Goal: Task Accomplishment & Management: Use online tool/utility

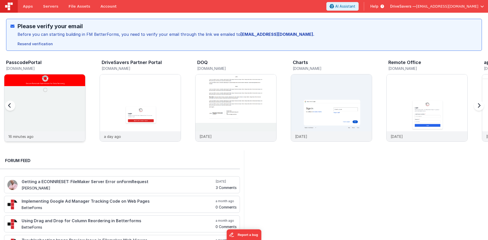
click at [59, 120] on img at bounding box center [44, 115] width 81 height 81
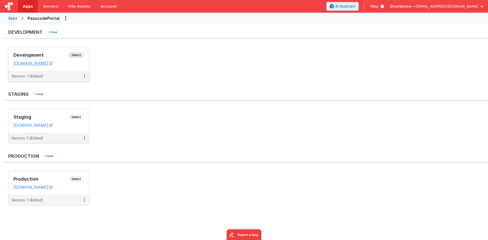
click at [52, 55] on h3 "Development" at bounding box center [40, 55] width 55 height 5
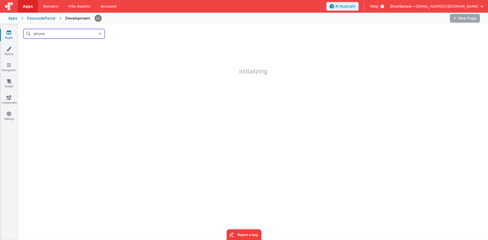
click at [49, 35] on input "phone" at bounding box center [63, 34] width 81 height 10
click at [101, 34] on icon at bounding box center [100, 34] width 3 height 4
click at [109, 32] on div at bounding box center [253, 34] width 470 height 20
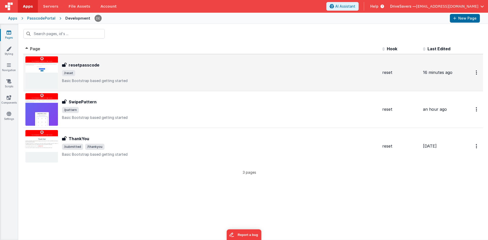
click at [92, 74] on span "/reset" at bounding box center [220, 73] width 316 height 6
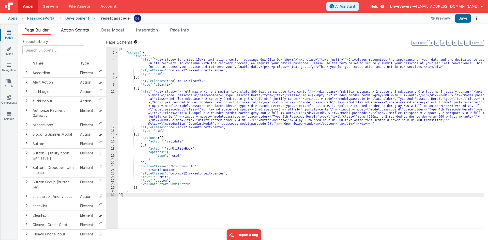
click at [80, 31] on span "Action Scripts" at bounding box center [75, 29] width 28 height 5
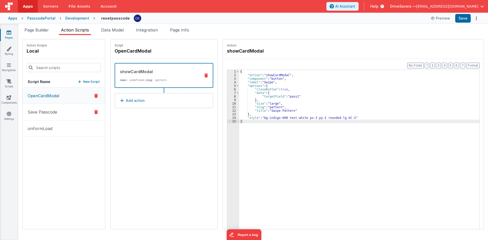
click at [58, 113] on button "Save Passcode" at bounding box center [64, 112] width 82 height 17
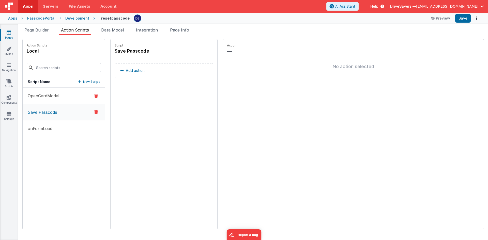
click at [58, 91] on button "OpenCardModal" at bounding box center [64, 96] width 82 height 17
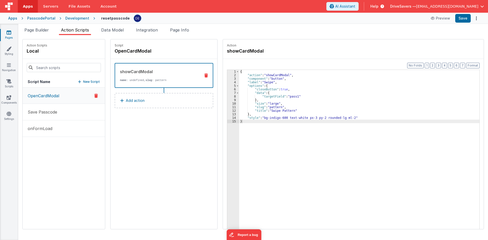
click at [255, 88] on div "{ "action" : "showCardModal" , "component" : "button" , "label" : "Swipe" , "op…" at bounding box center [361, 161] width 245 height 182
click at [390, 97] on div "{ "action" : "showCardModal" , "component" : "button" , "label" : "Swipe" , "op…" at bounding box center [361, 161] width 245 height 182
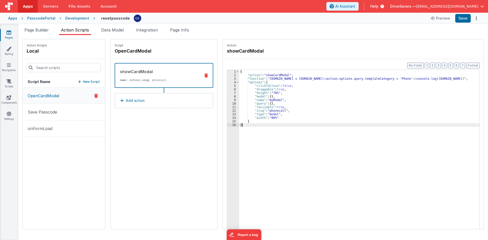
click at [312, 50] on div "Action showCardModal" at bounding box center [353, 48] width 253 height 11
click at [287, 84] on div "{ "action" : "showCardModal" , "function" : "[DOMAIN_NAME] = [DOMAIN_NAME] \n a…" at bounding box center [361, 161] width 245 height 182
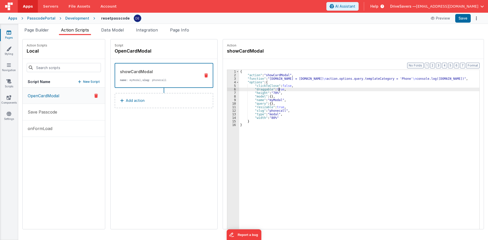
click at [274, 90] on div "{ "action" : "showCardModal" , "function" : "[DOMAIN_NAME] = [DOMAIN_NAME] \n a…" at bounding box center [361, 161] width 245 height 182
click at [281, 86] on div "{ "action" : "showCardModal" , "function" : "[DOMAIN_NAME] = [DOMAIN_NAME] \n a…" at bounding box center [361, 161] width 245 height 182
click at [270, 110] on div "{ "action" : "showCardModal" , "function" : "[DOMAIN_NAME] = [DOMAIN_NAME] \n a…" at bounding box center [361, 161] width 245 height 182
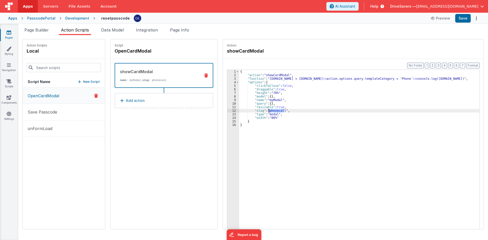
click at [270, 110] on div "{ "action" : "showCardModal" , "function" : "[DOMAIN_NAME] = [DOMAIN_NAME] \n a…" at bounding box center [361, 161] width 245 height 182
click at [271, 111] on div "{ "action" : "showCardModal" , "function" : "[DOMAIN_NAME] = [DOMAIN_NAME] \n a…" at bounding box center [359, 157] width 240 height 175
click at [271, 111] on div "{ "action" : "showCardModal" , "function" : "[DOMAIN_NAME] = [DOMAIN_NAME] \n a…" at bounding box center [361, 161] width 245 height 182
click at [464, 16] on button "Save" at bounding box center [464, 18] width 16 height 9
click at [13, 31] on link "Pages" at bounding box center [9, 35] width 18 height 10
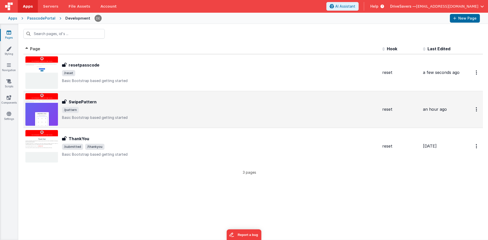
click at [83, 107] on span "/pattern" at bounding box center [220, 110] width 316 height 6
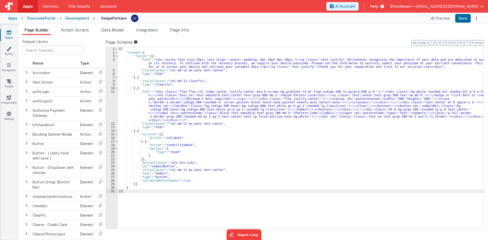
click at [184, 94] on div "[{ "schema" : { "fields" : [{ "html" : "<div style='font-size:15px; text-align:…" at bounding box center [301, 141] width 366 height 189
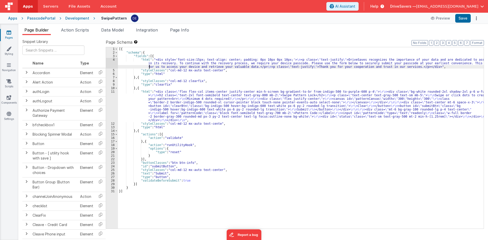
click at [150, 66] on div "[{ "schema" : { "fields" : [{ "html" : "<div style='font-size:15px; text-align:…" at bounding box center [301, 141] width 366 height 189
click at [156, 59] on div "[{ "schema" : { "fields" : [{ "html" : "<div style='font-size:15px; text-align:…" at bounding box center [301, 141] width 366 height 189
click at [153, 56] on div "[{ "schema" : { "fields" : [{ "html" : "<div style='font-size:15px; text-align:…" at bounding box center [301, 141] width 366 height 189
click at [148, 77] on div "[{ "schema" : { "fields" : [{ "html" : "<div style='font-size:15px; text-align:…" at bounding box center [301, 141] width 366 height 189
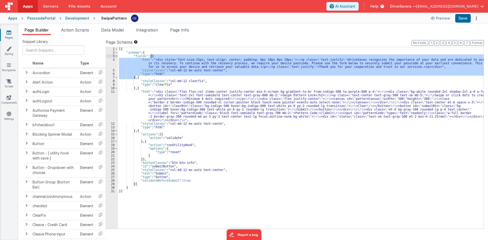
drag, startPoint x: 136, startPoint y: 79, endPoint x: 152, endPoint y: 57, distance: 26.7
click at [152, 57] on div "[{ "schema" : { "fields" : [{ "html" : "<div style='font-size:15px; text-align:…" at bounding box center [301, 141] width 366 height 189
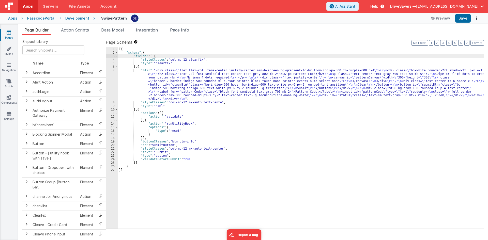
click at [160, 144] on div "[{ "schema" : { "fields" : [ { "styleClasses" : "col-md-12 clearfix" , "type" :…" at bounding box center [301, 141] width 366 height 189
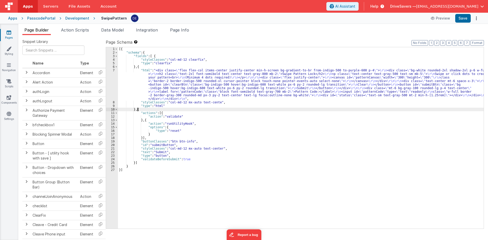
drag, startPoint x: 137, startPoint y: 110, endPoint x: 140, endPoint y: 110, distance: 3.3
click at [140, 110] on div "[{ "schema" : { "fields" : [ { "styleClasses" : "col-md-12 clearfix" , "type" :…" at bounding box center [301, 141] width 366 height 189
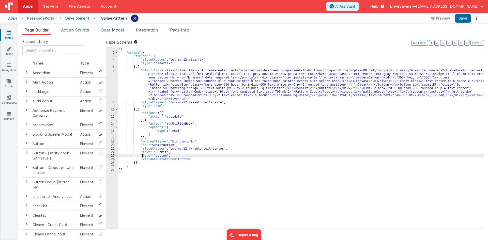
click at [143, 157] on div "[{ "schema" : { "fields" : [ { "styleClasses" : "col-md-12 clearfix" , "type" :…" at bounding box center [301, 141] width 366 height 189
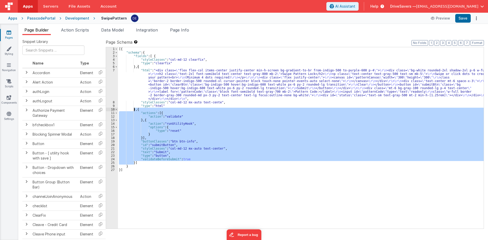
drag, startPoint x: 135, startPoint y: 164, endPoint x: 134, endPoint y: 111, distance: 52.9
click at [134, 111] on div "[{ "schema" : { "fields" : [ { "styleClasses" : "col-md-12 clearfix" , "type" :…" at bounding box center [301, 141] width 366 height 189
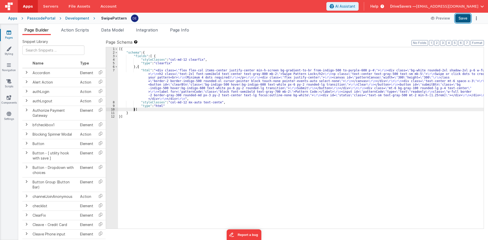
click at [459, 19] on button "Save" at bounding box center [464, 18] width 16 height 9
click at [89, 31] on span "Action Scripts" at bounding box center [75, 29] width 28 height 5
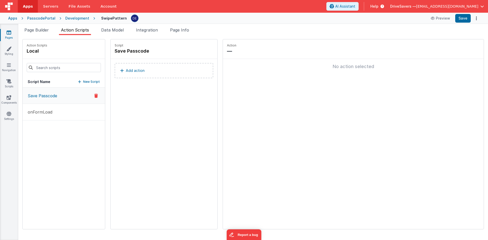
click at [44, 99] on button "Save Passcode" at bounding box center [64, 96] width 82 height 16
click at [72, 20] on div "Development" at bounding box center [77, 18] width 24 height 5
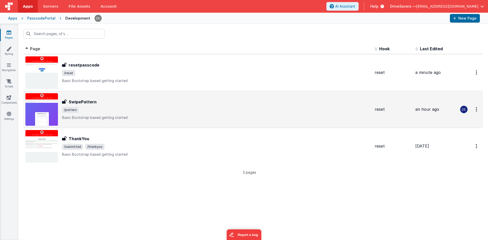
click at [86, 110] on span "/pattern" at bounding box center [216, 110] width 309 height 6
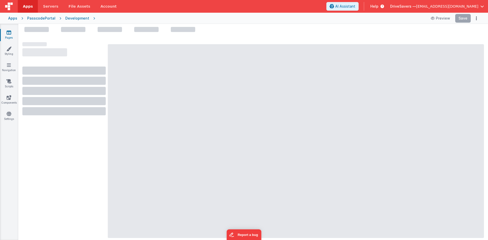
click at [76, 19] on div "Development" at bounding box center [77, 18] width 24 height 5
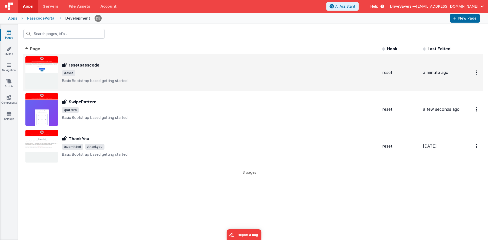
click at [90, 67] on h3 "resetpasscode" at bounding box center [84, 65] width 31 height 6
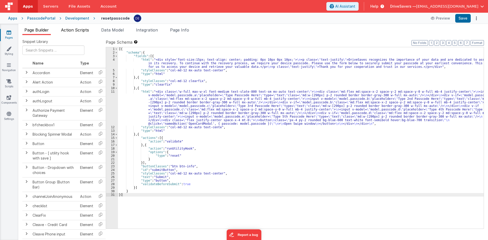
click at [91, 30] on li "Action Scripts" at bounding box center [75, 31] width 32 height 8
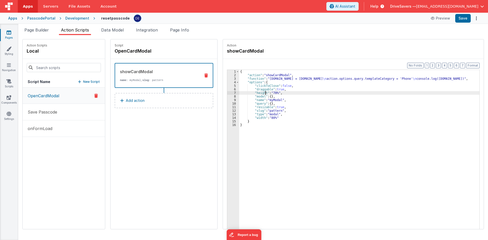
click at [260, 94] on div "{ "action" : "showCardModal" , "function" : "[DOMAIN_NAME] = [DOMAIN_NAME] \n a…" at bounding box center [361, 161] width 245 height 182
click at [278, 86] on div "{ "action" : "showCardModal" , "function" : "[DOMAIN_NAME] = [DOMAIN_NAME] \n a…" at bounding box center [361, 161] width 245 height 182
click at [462, 18] on button "Save" at bounding box center [464, 18] width 16 height 9
click at [465, 19] on button "Save" at bounding box center [464, 18] width 16 height 9
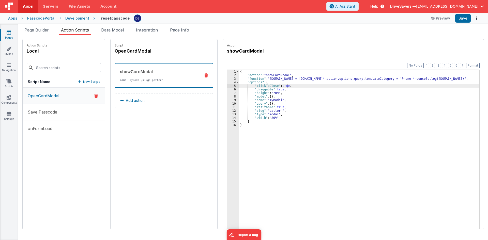
click at [30, 25] on div "Page Builder Action Scripts Data Model Integration Page Info Snippet Library Na…" at bounding box center [253, 132] width 470 height 216
click at [33, 30] on span "Page Builder" at bounding box center [36, 29] width 24 height 5
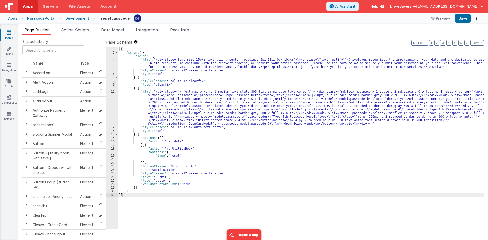
click at [160, 109] on div "[{ "schema" : { "fields" : [{ "html" : "<div style='font-size:15px; text-align:…" at bounding box center [301, 141] width 366 height 189
click at [109, 102] on div "11" at bounding box center [112, 108] width 12 height 36
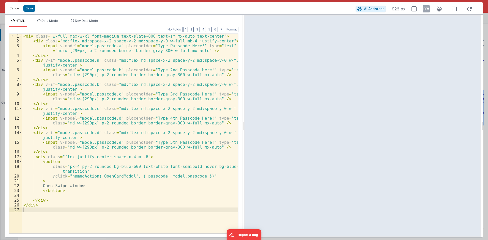
click at [51, 162] on div "< div class = "w-full max-w-xl font-medium text-slate-800 text-sm mx-auto text-…" at bounding box center [130, 139] width 216 height 210
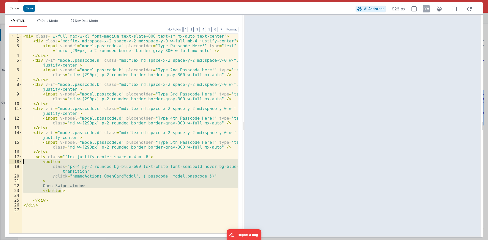
drag, startPoint x: 63, startPoint y: 192, endPoint x: 17, endPoint y: 162, distance: 54.5
click at [17, 162] on div "1 2 3 4 5 6 7 8 9 10 11 12 13 14 15 16 17 18 19 20 21 22 23 24 25 26 27 < div c…" at bounding box center [123, 134] width 229 height 200
click at [40, 54] on div "< div class = "w-full max-w-xl font-medium text-slate-800 text-sm mx-auto text-…" at bounding box center [130, 139] width 216 height 210
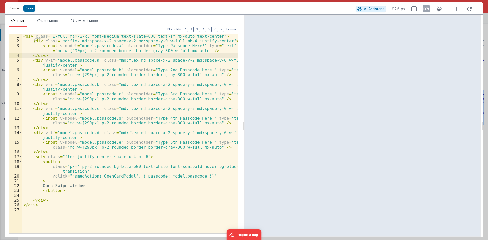
click at [58, 57] on div "< div class = "w-full max-w-xl font-medium text-slate-800 text-sm mx-auto text-…" at bounding box center [130, 139] width 216 height 210
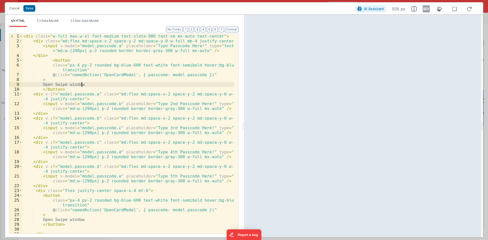
click at [81, 83] on div "< div class = "w-full max-w-xl font-medium text-slate-800 text-sm mx-auto text-…" at bounding box center [128, 139] width 212 height 210
click at [53, 86] on div "< div class = "w-full max-w-xl font-medium text-slate-800 text-sm mx-auto text-…" at bounding box center [128, 139] width 212 height 210
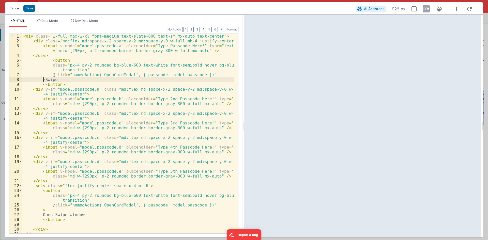
click at [41, 84] on div "< div class = "w-full max-w-xl font-medium text-slate-800 text-sm mx-auto text-…" at bounding box center [128, 139] width 212 height 210
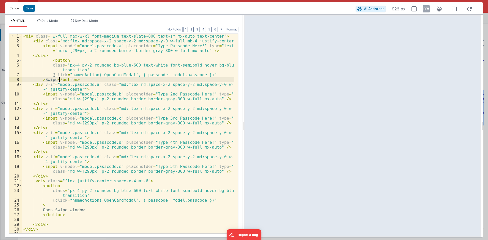
click at [46, 80] on div "< div class = "w-full max-w-xl font-medium text-slate-800 text-sm mx-auto text-…" at bounding box center [128, 139] width 212 height 210
click at [57, 80] on div "< div class = "w-full max-w-xl font-medium text-slate-800 text-sm mx-auto text-…" at bounding box center [128, 139] width 212 height 210
click at [81, 80] on div "< div class = "w-full max-w-xl font-medium text-slate-800 text-sm mx-auto text-…" at bounding box center [128, 139] width 212 height 210
click at [59, 62] on div "< div class = "w-full max-w-xl font-medium text-slate-800 text-sm mx-auto text-…" at bounding box center [128, 139] width 212 height 210
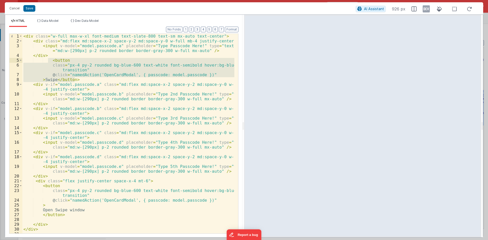
drag, startPoint x: 77, startPoint y: 80, endPoint x: 49, endPoint y: 59, distance: 34.5
click at [49, 59] on div "< div class = "w-full max-w-xl font-medium text-slate-800 text-sm mx-auto text-…" at bounding box center [128, 139] width 212 height 210
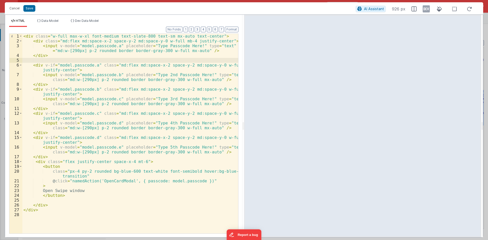
click at [204, 52] on div "< div class = "w-full max-w-xl font-medium text-slate-800 text-sm mx-auto text-…" at bounding box center [130, 139] width 216 height 210
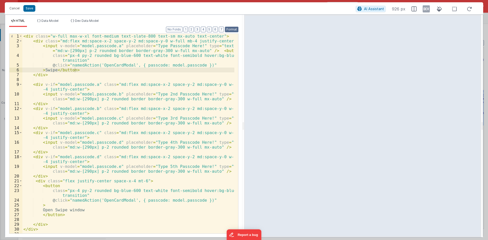
click at [228, 31] on button "Format" at bounding box center [231, 30] width 13 height 6
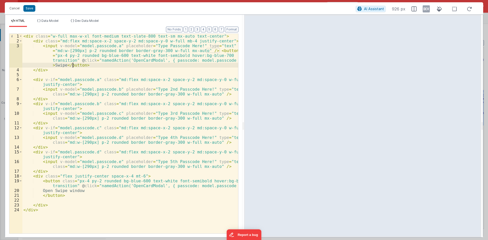
click at [73, 65] on div "< div class = "w-full max-w-xl font-medium text-slate-800 text-sm mx-auto text-…" at bounding box center [130, 139] width 216 height 210
click at [31, 9] on button "Save" at bounding box center [29, 8] width 12 height 7
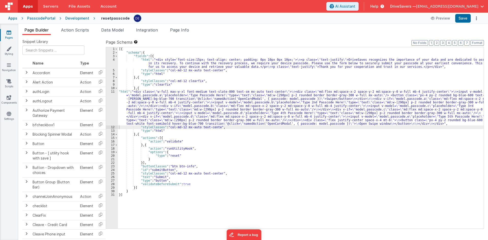
click at [110, 104] on div "11" at bounding box center [112, 108] width 12 height 36
click at [112, 104] on div "11" at bounding box center [112, 108] width 12 height 36
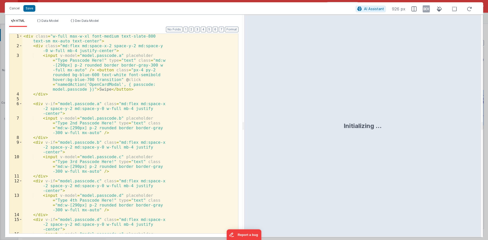
scroll to position [76, 0]
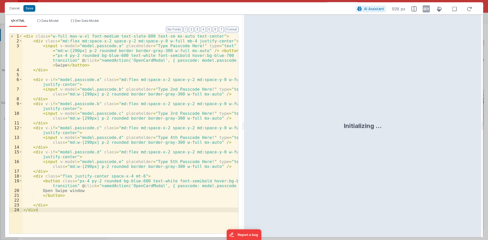
click at [36, 176] on div "< div class = "w-full max-w-xl font-medium text-slate-800 text-sm mx-auto text-…" at bounding box center [130, 139] width 216 height 210
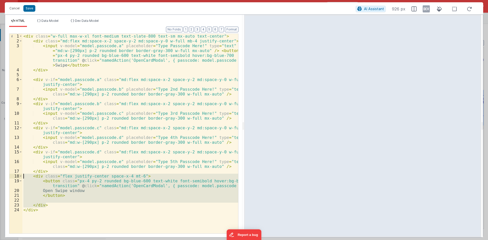
drag, startPoint x: 51, startPoint y: 204, endPoint x: 19, endPoint y: 178, distance: 42.3
click at [19, 178] on div "1 2 3 4 5 6 7 8 9 10 11 12 13 14 15 16 17 18 19 20 21 22 23 24 < div class = "w…" at bounding box center [123, 134] width 229 height 200
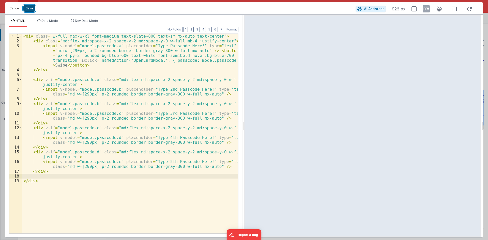
click at [31, 7] on button "Save" at bounding box center [29, 8] width 12 height 7
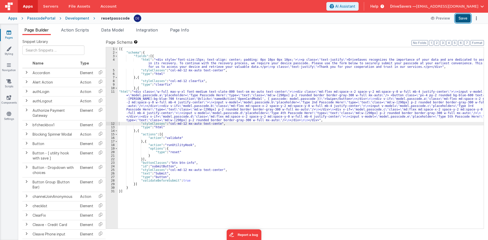
click at [461, 18] on button "Save" at bounding box center [464, 18] width 16 height 9
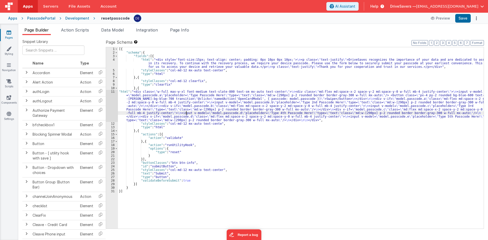
click at [186, 113] on div "[{ "schema" : { "fields" : [{ "html" : "<div style='font-size:15px; text-align:…" at bounding box center [301, 141] width 366 height 189
click at [114, 106] on div "11" at bounding box center [112, 106] width 12 height 32
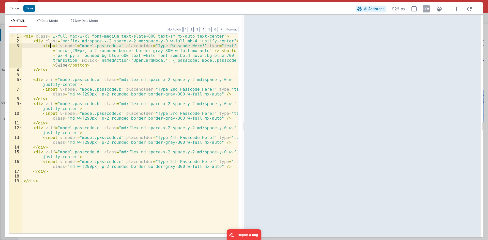
click at [51, 48] on div "< div class = "w-full max-w-xl font-medium text-slate-800 text-sm mx-auto text-…" at bounding box center [130, 139] width 216 height 210
click at [53, 56] on div "< div class = "w-full max-w-xl font-medium text-slate-800 text-sm mx-auto text-…" at bounding box center [130, 139] width 216 height 210
drag, startPoint x: 74, startPoint y: 55, endPoint x: 55, endPoint y: 56, distance: 19.3
click at [55, 56] on div "< div class = "w-full max-w-xl font-medium text-slate-800 text-sm mx-auto text-…" at bounding box center [130, 139] width 216 height 210
click at [78, 57] on div "< div class = "w-full max-w-xl font-medium text-slate-800 text-sm mx-auto text-…" at bounding box center [130, 139] width 216 height 210
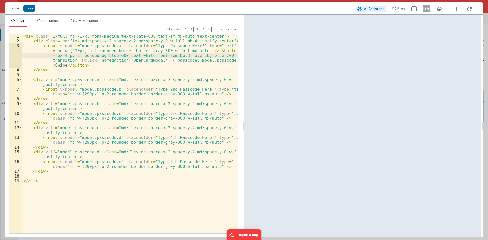
click at [92, 56] on div "< div class = "w-full max-w-xl font-medium text-slate-800 text-sm mx-auto text-…" at bounding box center [130, 139] width 216 height 210
click at [51, 46] on div "< div class = "w-full max-w-xl font-medium text-slate-800 text-sm mx-auto text-…" at bounding box center [130, 139] width 216 height 210
click at [124, 65] on div "< div class = "w-full max-w-xl font-medium text-slate-800 text-sm mx-auto text-…" at bounding box center [130, 139] width 216 height 210
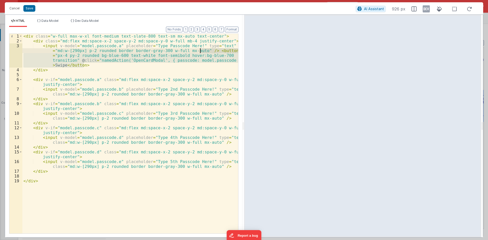
drag, startPoint x: 94, startPoint y: 66, endPoint x: 200, endPoint y: 52, distance: 107.1
click at [200, 52] on div "< div class = "w-full max-w-xl font-medium text-slate-800 text-sm mx-auto text-…" at bounding box center [130, 139] width 216 height 210
click at [190, 64] on div "< div class = "w-full max-w-xl font-medium text-slate-800 text-sm mx-auto text-…" at bounding box center [130, 134] width 216 height 200
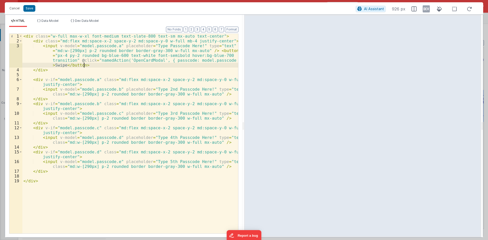
drag, startPoint x: 109, startPoint y: 116, endPoint x: 108, endPoint y: 122, distance: 6.6
click at [108, 116] on div "< div class = "w-full max-w-xl font-medium text-slate-800 text-sm mx-auto text-…" at bounding box center [130, 139] width 216 height 210
click at [109, 137] on div "< div class = "w-full max-w-xl font-medium text-slate-800 text-sm mx-auto text-…" at bounding box center [130, 139] width 216 height 210
click at [109, 157] on div "< div class = "w-full max-w-xl font-medium text-slate-800 text-sm mx-auto text-…" at bounding box center [130, 139] width 216 height 210
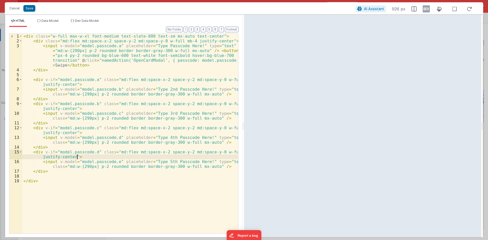
click at [108, 161] on div "< div class = "w-full max-w-xl font-medium text-slate-800 text-sm mx-auto text-…" at bounding box center [130, 139] width 216 height 210
click at [98, 45] on div "< div class = "w-full max-w-xl font-medium text-slate-800 text-sm mx-auto text-…" at bounding box center [130, 139] width 216 height 210
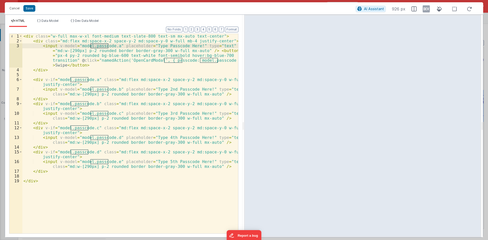
click at [138, 72] on div "< div class = "w-full max-w-xl font-medium text-slate-800 text-sm mx-auto text-…" at bounding box center [130, 139] width 216 height 210
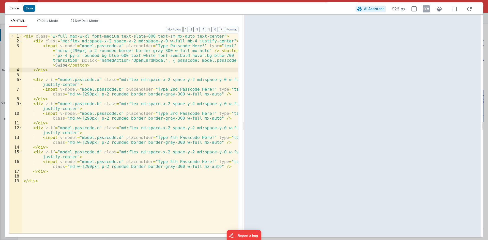
click at [16, 8] on button "Cancel" at bounding box center [14, 8] width 15 height 7
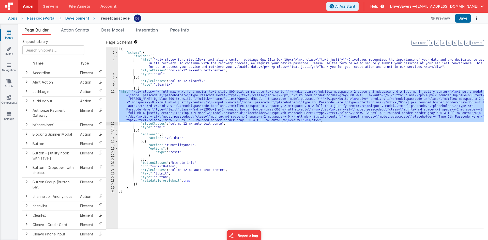
click at [71, 31] on span "Action Scripts" at bounding box center [75, 29] width 28 height 5
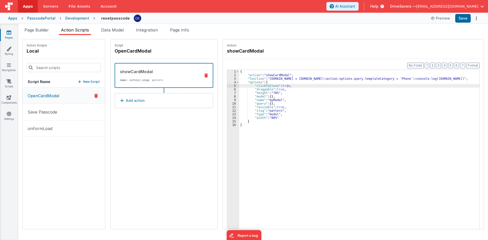
click at [289, 93] on div "{ "action" : "showCardModal" , "function" : "[DOMAIN_NAME] = [DOMAIN_NAME] \n a…" at bounding box center [361, 161] width 245 height 182
click at [268, 92] on div "{ "action" : "showCardModal" , "function" : "[DOMAIN_NAME] = [DOMAIN_NAME] \n a…" at bounding box center [361, 161] width 245 height 182
drag, startPoint x: 269, startPoint y: 118, endPoint x: 266, endPoint y: 118, distance: 3.1
click at [266, 118] on div "{ "action" : "showCardModal" , "function" : "[DOMAIN_NAME] = [DOMAIN_NAME] \n a…" at bounding box center [361, 161] width 245 height 182
click at [463, 21] on button "Save" at bounding box center [464, 18] width 16 height 9
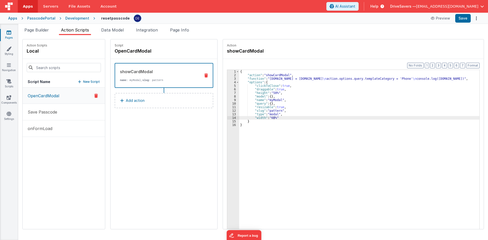
click at [269, 119] on div "{ "action" : "showCardModal" , "function" : "[DOMAIN_NAME] = [DOMAIN_NAME] \n a…" at bounding box center [361, 161] width 245 height 182
click at [268, 118] on div "{ "action" : "showCardModal" , "function" : "[DOMAIN_NAME] = [DOMAIN_NAME] \n a…" at bounding box center [361, 161] width 245 height 182
click at [268, 92] on div "{ "action" : "showCardModal" , "function" : "[DOMAIN_NAME] = [DOMAIN_NAME] \n a…" at bounding box center [361, 161] width 245 height 182
click at [460, 19] on button "Save" at bounding box center [464, 18] width 16 height 9
click at [268, 119] on div "{ "action" : "showCardModal" , "function" : "[DOMAIN_NAME] = [DOMAIN_NAME] \n a…" at bounding box center [361, 161] width 245 height 182
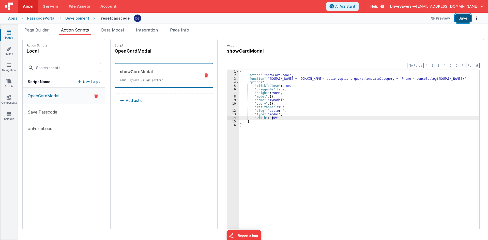
click at [460, 16] on button "Save" at bounding box center [464, 18] width 16 height 9
click at [267, 118] on div "{ "action" : "showCardModal" , "function" : "[DOMAIN_NAME] = [DOMAIN_NAME] \n a…" at bounding box center [361, 161] width 245 height 182
click at [268, 119] on div "{ "action" : "showCardModal" , "function" : "[DOMAIN_NAME] = [DOMAIN_NAME] \n a…" at bounding box center [361, 161] width 245 height 182
click at [267, 118] on div "{ "action" : "showCardModal" , "function" : "[DOMAIN_NAME] = [DOMAIN_NAME] \n a…" at bounding box center [361, 161] width 245 height 182
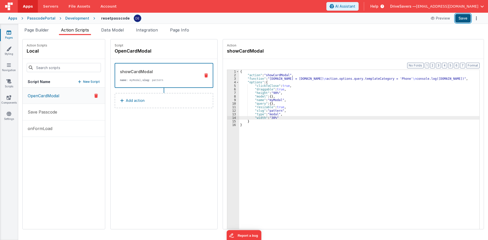
click at [466, 14] on button "Save" at bounding box center [464, 18] width 16 height 9
click at [10, 34] on icon at bounding box center [9, 32] width 5 height 5
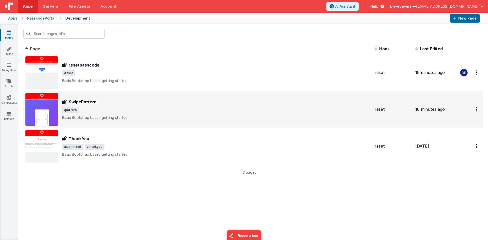
click at [99, 96] on div "SwipePattern SwipePattern /pattern Basic Bootstrap based getting started" at bounding box center [197, 109] width 345 height 33
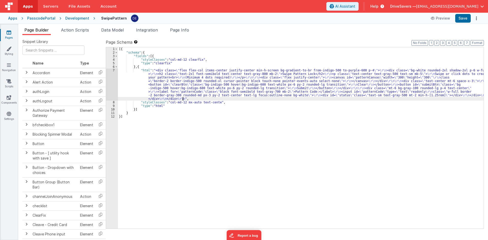
click at [257, 99] on div "[{ "schema" : { "fields" : [{ "styleClasses" : "col-md-12 clearfix" , "type" : …" at bounding box center [301, 141] width 366 height 189
click at [179, 87] on div "[{ "schema" : { "fields" : [{ "styleClasses" : "col-md-12 clearfix" , "type" : …" at bounding box center [301, 141] width 366 height 189
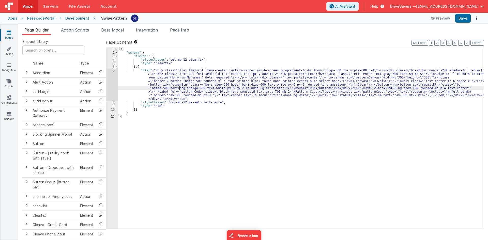
click at [152, 81] on div "[{ "schema" : { "fields" : [{ "styleClasses" : "col-md-12 clearfix" , "type" : …" at bounding box center [301, 141] width 366 height 189
click at [114, 81] on div "7" at bounding box center [112, 85] width 12 height 32
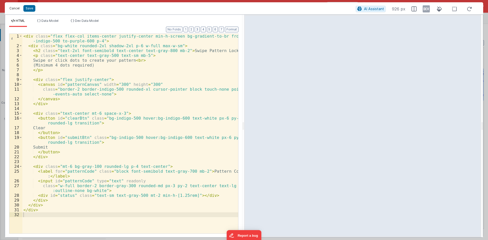
click at [12, 8] on button "Cancel" at bounding box center [14, 8] width 15 height 7
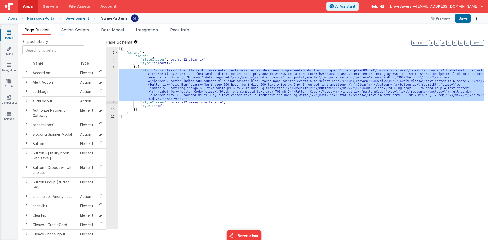
click at [135, 84] on div "[{ "schema" : { "fields" : [{ "styleClasses" : "col-md-12 clearfix" , "type" : …" at bounding box center [301, 138] width 366 height 182
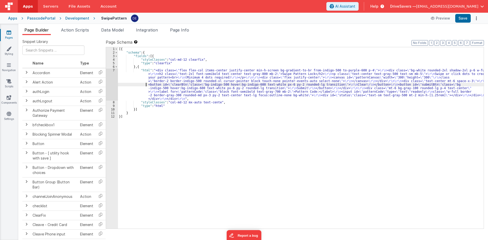
click at [110, 85] on div "7" at bounding box center [112, 85] width 12 height 32
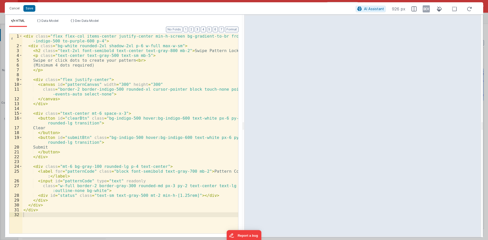
click at [46, 183] on div "< div class = "flex flex-col items-center justify-center min-h-screen bg-gradie…" at bounding box center [130, 141] width 216 height 214
click at [15, 9] on button "Cancel" at bounding box center [14, 8] width 15 height 7
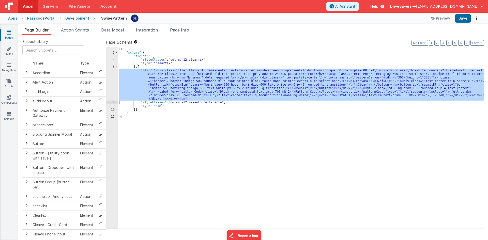
click at [159, 70] on div "[{ "schema" : { "fields" : [{ "styleClasses" : "col-md-12 clearfix" , "type" : …" at bounding box center [301, 138] width 366 height 182
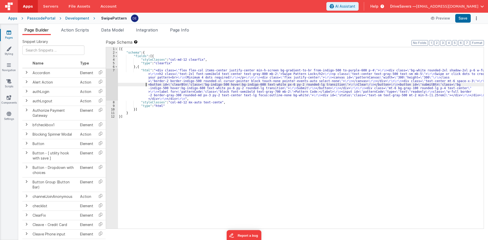
click at [127, 85] on div "[{ "schema" : { "fields" : [{ "styleClasses" : "col-md-12 clearfix" , "type" : …" at bounding box center [301, 141] width 366 height 189
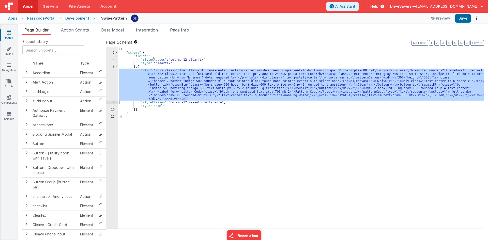
click at [114, 81] on div "7" at bounding box center [112, 85] width 12 height 32
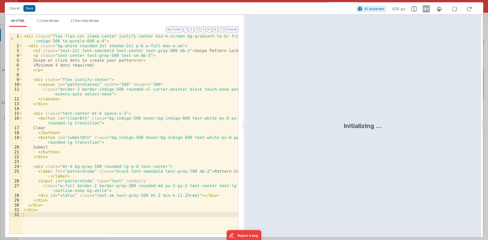
click at [112, 42] on div "< div class = "flex flex-col items-center justify-center min-h-screen bg-gradie…" at bounding box center [130, 141] width 216 height 214
click at [23, 36] on div "< div class = "flex flex-col items-center justify-center min-h-screen bg-gradie…" at bounding box center [130, 141] width 216 height 214
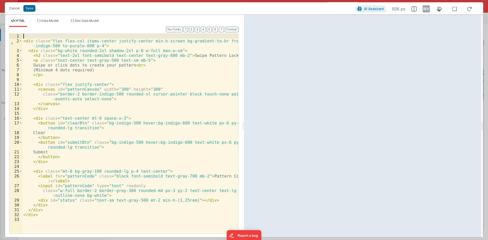
click at [102, 37] on div "< div class = "flex flex-col items-center justify-center min-h-screen bg-gradie…" at bounding box center [130, 139] width 216 height 210
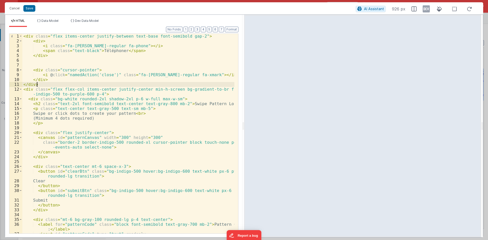
click at [37, 42] on div "< div class = "flex items-center justify-between text-base font-semibold gap-2"…" at bounding box center [128, 141] width 212 height 214
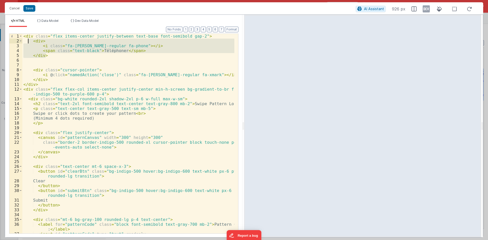
drag, startPoint x: 48, startPoint y: 55, endPoint x: 27, endPoint y: 41, distance: 25.2
click at [27, 41] on div "< div class = "flex items-center justify-between text-base font-semibold gap-2"…" at bounding box center [128, 141] width 212 height 214
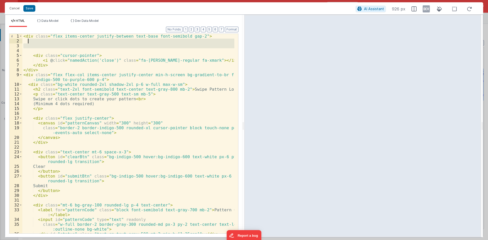
drag, startPoint x: 37, startPoint y: 50, endPoint x: 27, endPoint y: 40, distance: 14.0
click at [27, 40] on div "< div class = "flex items-center justify-between text-base font-semibold gap-2"…" at bounding box center [128, 139] width 212 height 210
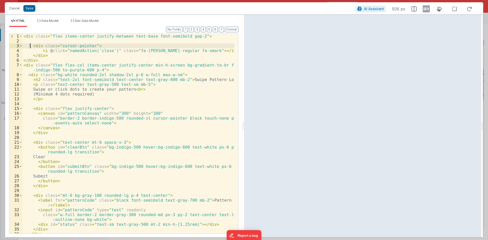
click at [30, 45] on div "< div class = "flex items-center justify-between text-base font-semibold gap-2"…" at bounding box center [128, 139] width 212 height 210
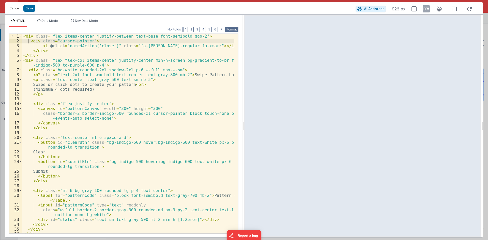
click at [236, 30] on button "Format" at bounding box center [231, 30] width 13 height 6
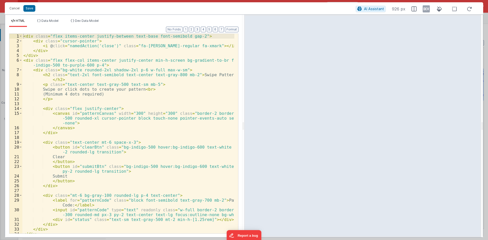
click at [226, 20] on ul "HTML Data Model Dev Data Model" at bounding box center [124, 23] width 238 height 8
click at [30, 10] on button "Save" at bounding box center [29, 8] width 12 height 7
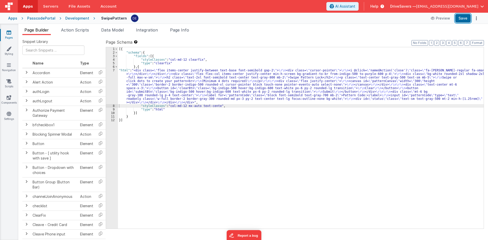
drag, startPoint x: 464, startPoint y: 21, endPoint x: 160, endPoint y: 40, distance: 304.0
click at [464, 21] on button "Save" at bounding box center [464, 18] width 16 height 9
click at [94, 33] on ul "Page Builder Action Scripts Data Model Integration Page Info" at bounding box center [253, 31] width 470 height 8
click at [87, 32] on span "Action Scripts" at bounding box center [75, 29] width 28 height 5
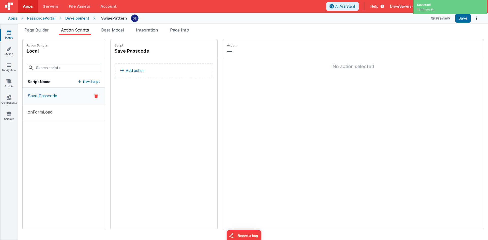
click at [85, 81] on p "New Script" at bounding box center [91, 81] width 17 height 5
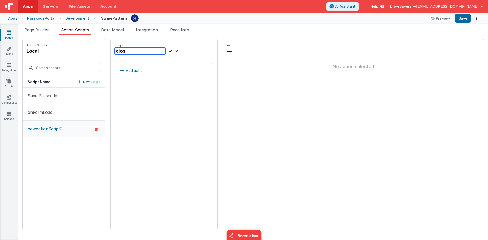
type input "close"
click at [133, 66] on button "Add action" at bounding box center [164, 70] width 99 height 15
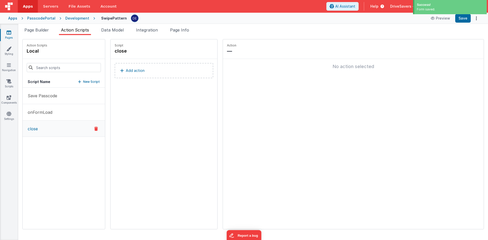
click at [163, 71] on button "Add action" at bounding box center [164, 70] width 99 height 15
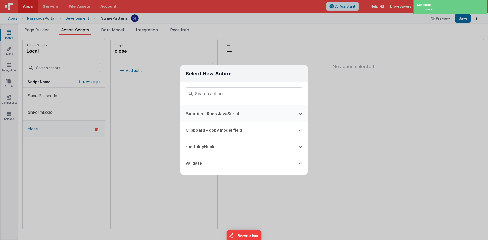
click at [221, 116] on button "Function - Runs JavaScript" at bounding box center [237, 114] width 113 height 16
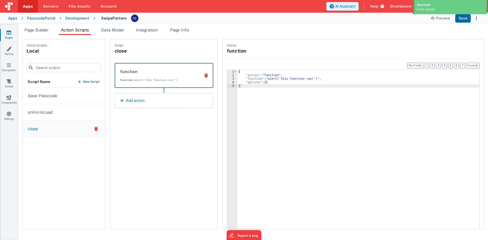
click at [258, 96] on div at bounding box center [244, 88] width 127 height 23
click at [264, 94] on div "{ "action" : "function" , "function" : "alert('this function ran!')" , "options…" at bounding box center [361, 161] width 247 height 182
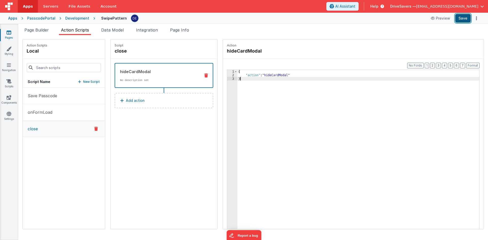
click at [464, 20] on button "Save" at bounding box center [464, 18] width 16 height 9
drag, startPoint x: 47, startPoint y: 28, endPoint x: 55, endPoint y: 35, distance: 11.2
click at [47, 28] on span "Page Builder" at bounding box center [36, 29] width 24 height 5
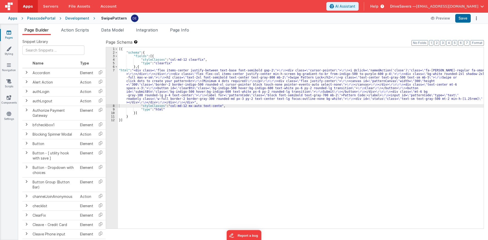
click at [155, 92] on div "[{ "schema" : { "fields" : [{ "styleClasses" : "col-md-12 clearfix" , "type" : …" at bounding box center [301, 141] width 366 height 189
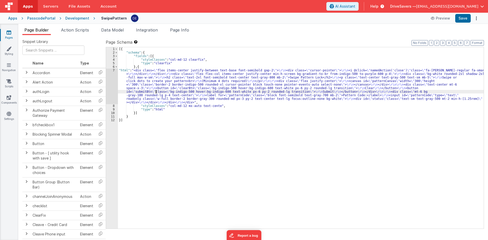
click at [114, 81] on div "7" at bounding box center [112, 87] width 12 height 36
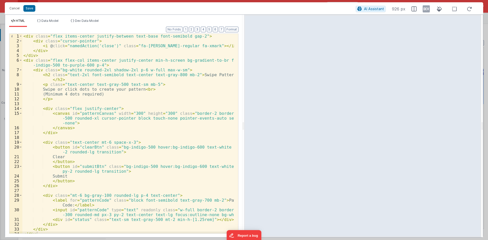
click at [27, 37] on div "< div class = "flex items-center justify-between text-base font-semibold gap-2"…" at bounding box center [128, 139] width 212 height 210
click at [113, 66] on div "< div class = "flex items-center justify-between text-base font-semibold gap-2"…" at bounding box center [128, 139] width 212 height 210
click at [86, 89] on div "< div class = "flex items-center justify-between text-base font-semibold gap-2"…" at bounding box center [128, 139] width 212 height 210
click at [13, 9] on button "Cancel" at bounding box center [14, 8] width 15 height 7
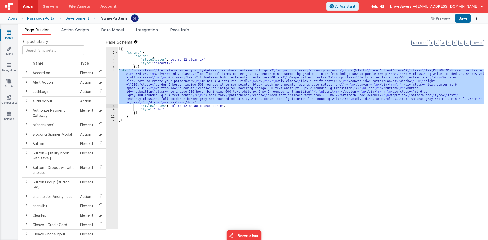
click at [11, 37] on link "Pages" at bounding box center [9, 35] width 18 height 10
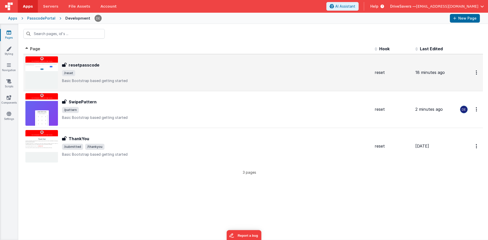
click at [83, 87] on div "resetpasscode resetpasscode /reset Basic Bootstrap based getting started" at bounding box center [197, 72] width 345 height 33
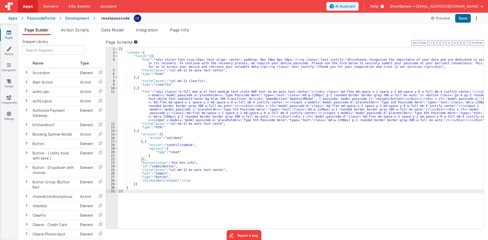
click at [230, 108] on div "[{ "schema" : { "fields" : [{ "html" : "<div style='font-size:15px; text-align:…" at bounding box center [301, 141] width 366 height 189
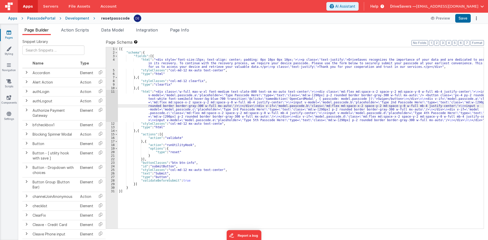
click at [111, 92] on div "11" at bounding box center [112, 106] width 12 height 32
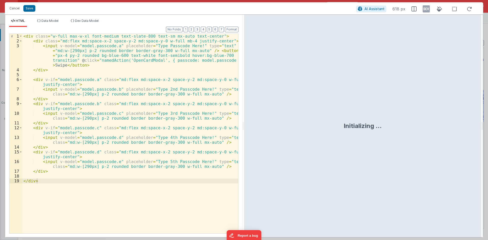
click at [171, 60] on div "< div class = "w-full max-w-xl font-medium text-slate-800 text-sm mx-auto text-…" at bounding box center [130, 139] width 216 height 210
click at [192, 58] on div "< div class = "w-full max-w-xl font-medium text-slate-800 text-sm mx-auto text-…" at bounding box center [130, 139] width 216 height 210
click at [203, 58] on div "< div class = "w-full max-w-xl font-medium text-slate-800 text-sm mx-auto text-…" at bounding box center [130, 139] width 216 height 210
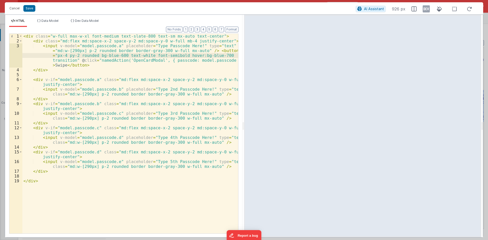
click at [204, 63] on div "< div class = "w-full max-w-xl font-medium text-slate-800 text-sm mx-auto text-…" at bounding box center [130, 139] width 216 height 210
click at [67, 61] on div "< div class = "w-full max-w-xl font-medium text-slate-800 text-sm mx-auto text-…" at bounding box center [130, 139] width 216 height 210
click at [64, 64] on div "< div class = "w-full max-w-xl font-medium text-slate-800 text-sm mx-auto text-…" at bounding box center [130, 139] width 216 height 210
click at [64, 60] on div "< div class = "w-full max-w-xl font-medium text-slate-800 text-sm mx-auto text-…" at bounding box center [130, 139] width 216 height 210
click at [64, 57] on div "< div class = "w-full max-w-xl font-medium text-slate-800 text-sm mx-auto text-…" at bounding box center [130, 139] width 216 height 210
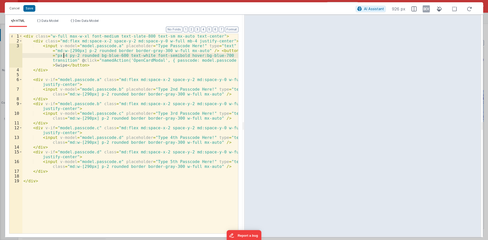
click at [65, 52] on div "< div class = "w-full max-w-xl font-medium text-slate-800 text-sm mx-auto text-…" at bounding box center [130, 139] width 216 height 210
click at [104, 89] on div "< div class = "w-full max-w-xl font-medium text-slate-800 text-sm mx-auto text-…" at bounding box center [130, 139] width 216 height 210
drag, startPoint x: 112, startPoint y: 90, endPoint x: 91, endPoint y: 89, distance: 21.4
click at [91, 89] on div "< div class = "w-full max-w-xl font-medium text-slate-800 text-sm mx-auto text-…" at bounding box center [130, 139] width 216 height 210
click at [200, 63] on div "< div class = "w-full max-w-xl font-medium text-slate-800 text-sm mx-auto text-…" at bounding box center [130, 139] width 216 height 210
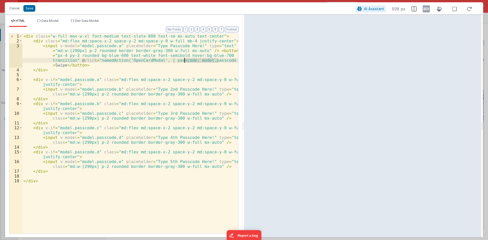
drag, startPoint x: 218, startPoint y: 60, endPoint x: 185, endPoint y: 58, distance: 32.3
click at [185, 58] on div "< div class = "w-full max-w-xl font-medium text-slate-800 text-sm mx-auto text-…" at bounding box center [130, 139] width 216 height 210
click at [174, 62] on div "< div class = "w-full max-w-xl font-medium text-slate-800 text-sm mx-auto text-…" at bounding box center [130, 139] width 216 height 210
click at [181, 61] on div "< div class = "w-full max-w-xl font-medium text-slate-800 text-sm mx-auto text-…" at bounding box center [130, 139] width 216 height 210
drag, startPoint x: 182, startPoint y: 61, endPoint x: 164, endPoint y: 61, distance: 17.3
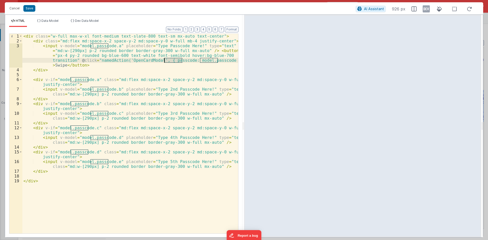
click at [164, 61] on div "< div class = "w-full max-w-xl font-medium text-slate-800 text-sm mx-auto text-…" at bounding box center [130, 139] width 216 height 210
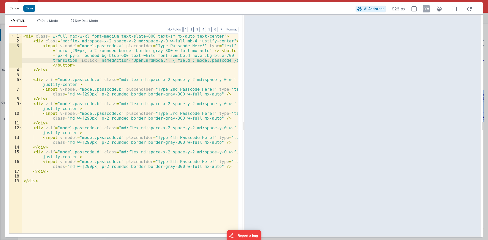
click at [204, 60] on div "< div class = "w-full max-w-xl font-medium text-slate-800 text-sm mx-auto text-…" at bounding box center [130, 139] width 216 height 210
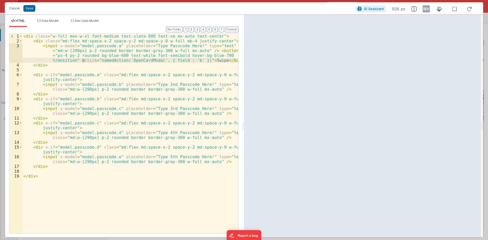
click at [173, 61] on div "< div class = "w-full max-w-xl font-medium text-slate-800 text-sm mx-auto text-…" at bounding box center [130, 139] width 216 height 210
click at [33, 7] on button "Save" at bounding box center [29, 8] width 12 height 7
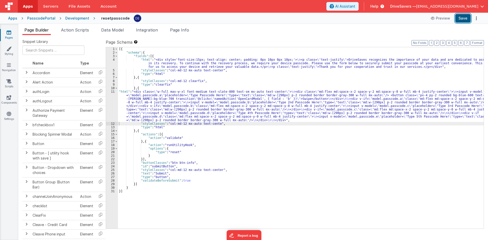
click at [462, 17] on button "Save" at bounding box center [464, 18] width 16 height 9
click at [77, 34] on li "Action Scripts" at bounding box center [75, 31] width 32 height 8
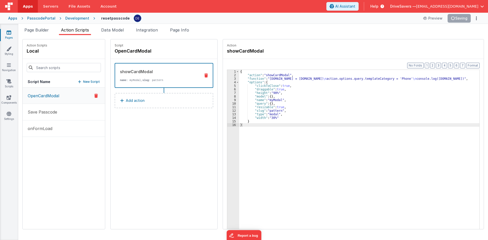
click at [55, 100] on button "OpenCardModal" at bounding box center [64, 96] width 82 height 16
click at [155, 80] on p "name : myModal, slug : pattern" at bounding box center [158, 80] width 77 height 4
click at [258, 78] on div "{ "action" : "showCardModal" , "function" : "[DOMAIN_NAME] = [DOMAIN_NAME] \n a…" at bounding box center [361, 161] width 245 height 182
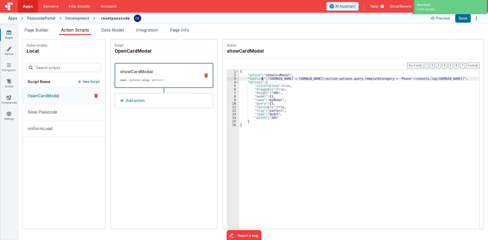
click at [228, 80] on div "3" at bounding box center [233, 79] width 12 height 4
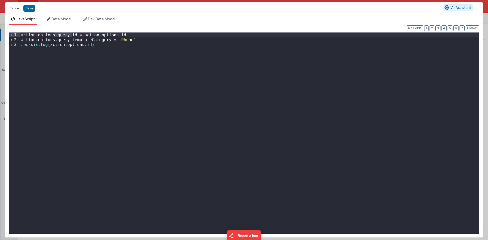
drag, startPoint x: 72, startPoint y: 35, endPoint x: 55, endPoint y: 34, distance: 17.3
click at [55, 34] on div "action . options . query . id = action . options . id action . options . query …" at bounding box center [249, 138] width 459 height 211
click at [55, 34] on div "action . options . query . id = action . options . id action . options . query …" at bounding box center [249, 133] width 459 height 201
drag, startPoint x: 72, startPoint y: 35, endPoint x: 16, endPoint y: 33, distance: 56.5
click at [16, 33] on div "1 2 3 action . options . query . id = action . options . id action . options . …" at bounding box center [244, 133] width 471 height 202
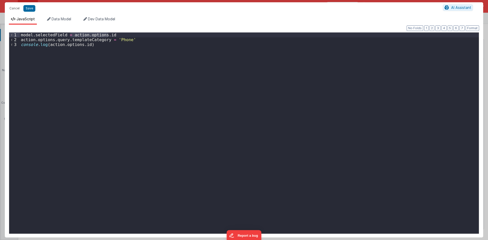
drag, startPoint x: 108, startPoint y: 35, endPoint x: 71, endPoint y: 36, distance: 37.4
click at [71, 36] on div "model . selectedField = action . options . id action . options . query . templa…" at bounding box center [249, 138] width 459 height 211
click at [126, 39] on div "model . selectedField = action . options . id action . options . query . templa…" at bounding box center [249, 138] width 459 height 211
click at [108, 35] on div "model . selectedField = action . options . id action . options . query . templa…" at bounding box center [249, 138] width 459 height 211
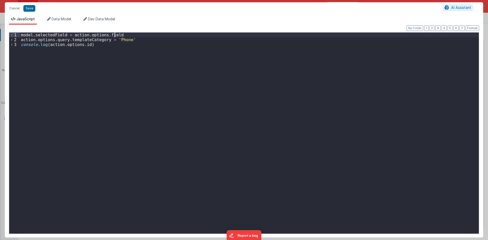
click at [51, 36] on div "model . selectedField = action . options . field action . options . query . tem…" at bounding box center [249, 138] width 459 height 211
drag, startPoint x: 64, startPoint y: 34, endPoint x: 22, endPoint y: 33, distance: 42.0
click at [22, 33] on div "model . selectedField = action . options . field action . options . query . tem…" at bounding box center [249, 138] width 459 height 211
click at [99, 78] on div "model . selectedField = action . options . field action . options . query . tem…" at bounding box center [249, 138] width 459 height 211
drag, startPoint x: 87, startPoint y: 44, endPoint x: 49, endPoint y: 46, distance: 38.2
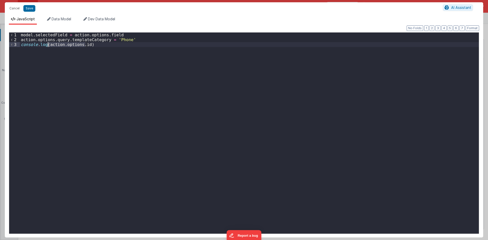
click at [49, 46] on div "model . selectedField = action . options . field action . options . query . tem…" at bounding box center [249, 138] width 459 height 211
click at [27, 9] on button "Save" at bounding box center [29, 8] width 12 height 7
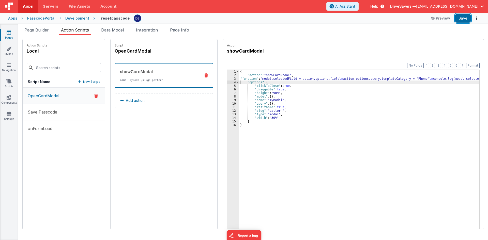
click at [463, 19] on button "Save" at bounding box center [464, 18] width 16 height 9
